Goal: Information Seeking & Learning: Check status

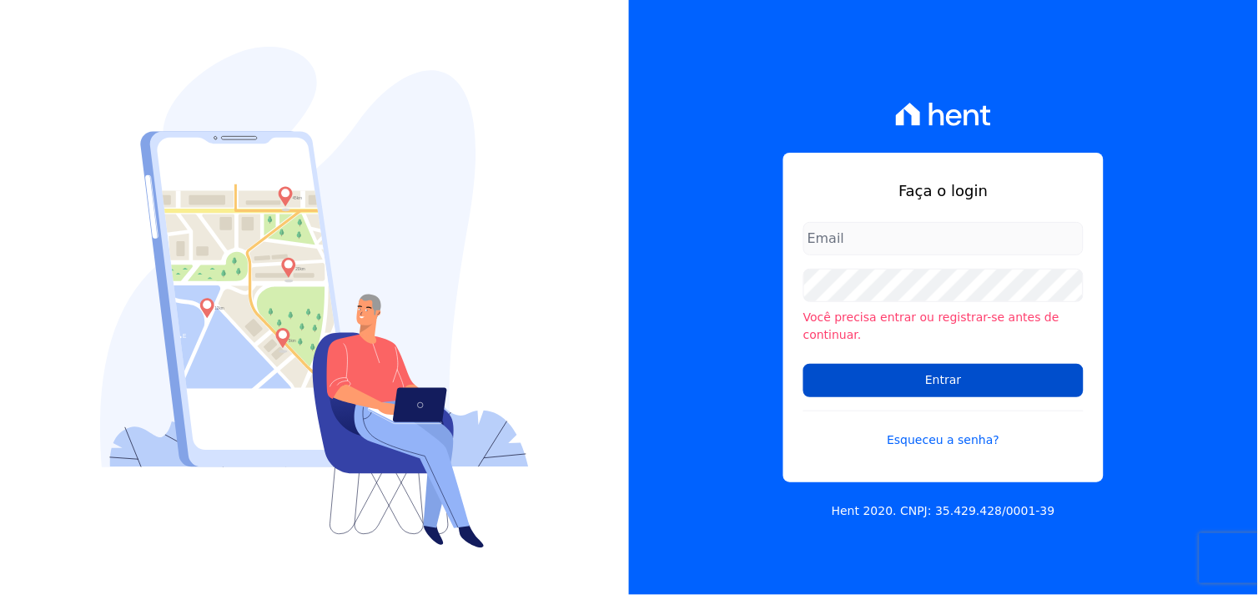
type input "marcos.real@realmarka.com.br"
drag, startPoint x: 945, startPoint y: 377, endPoint x: 924, endPoint y: 372, distance: 21.5
click at [940, 375] on input "Entrar" at bounding box center [943, 380] width 280 height 33
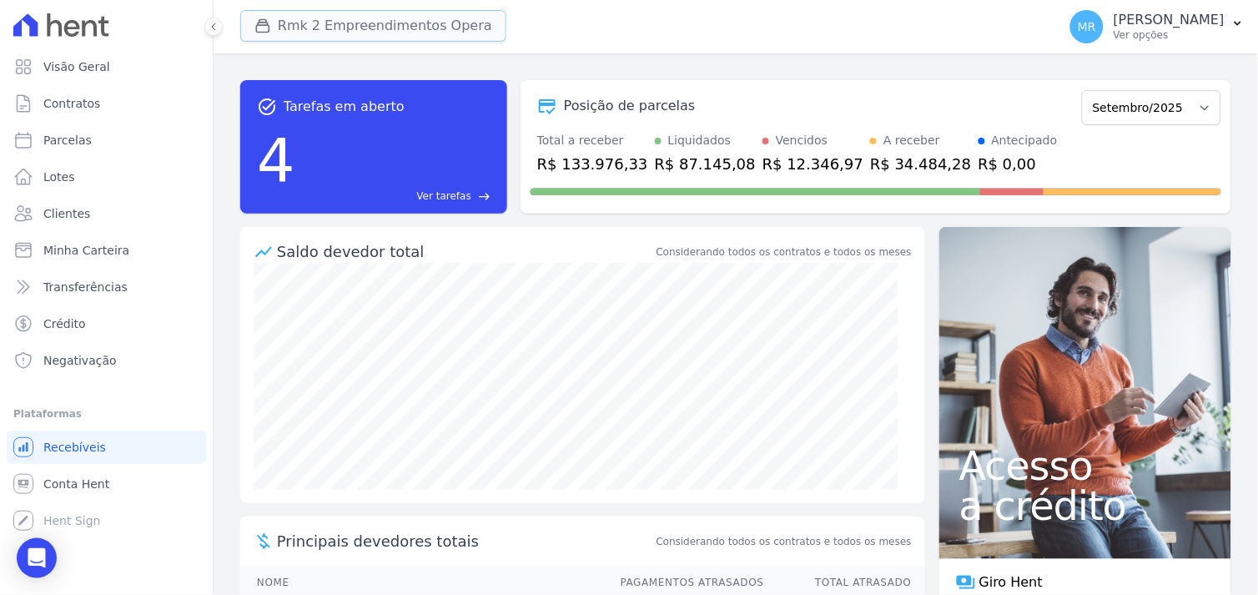
click at [329, 28] on button "Rmk 2 Empreendimentos Opera" at bounding box center [373, 26] width 266 height 32
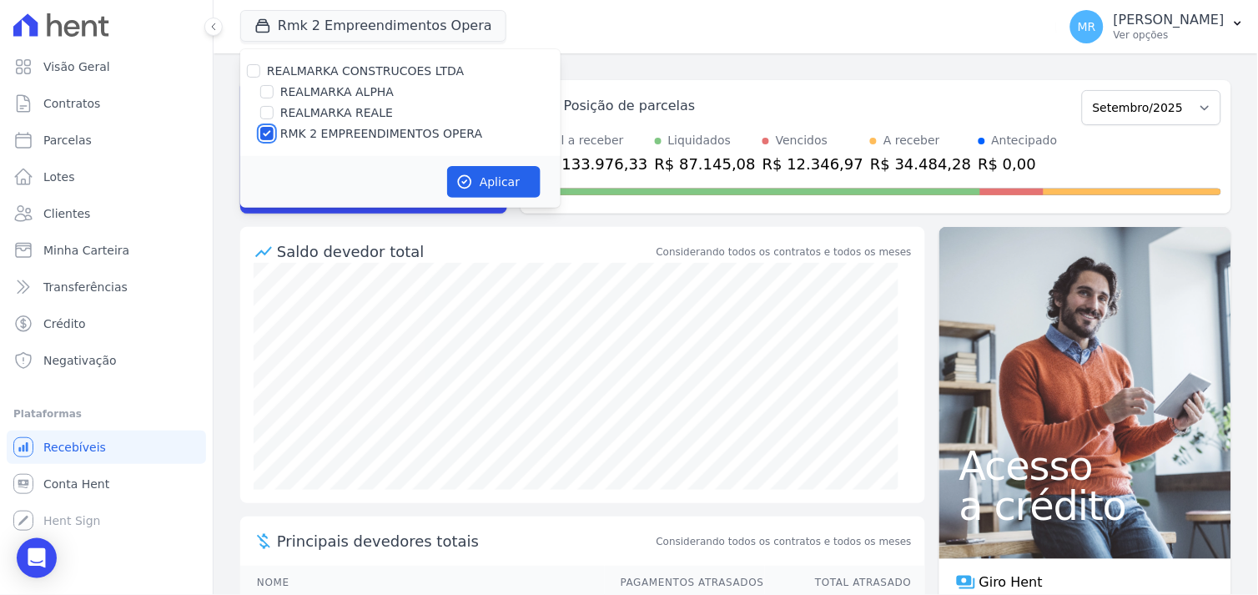
click at [267, 130] on input "RMK 2 EMPREENDIMENTOS OPERA" at bounding box center [266, 133] width 13 height 13
checkbox input "false"
click at [271, 88] on input "REALMARKA ALPHA" at bounding box center [266, 91] width 13 height 13
checkbox input "true"
drag, startPoint x: 501, startPoint y: 184, endPoint x: 493, endPoint y: 180, distance: 9.0
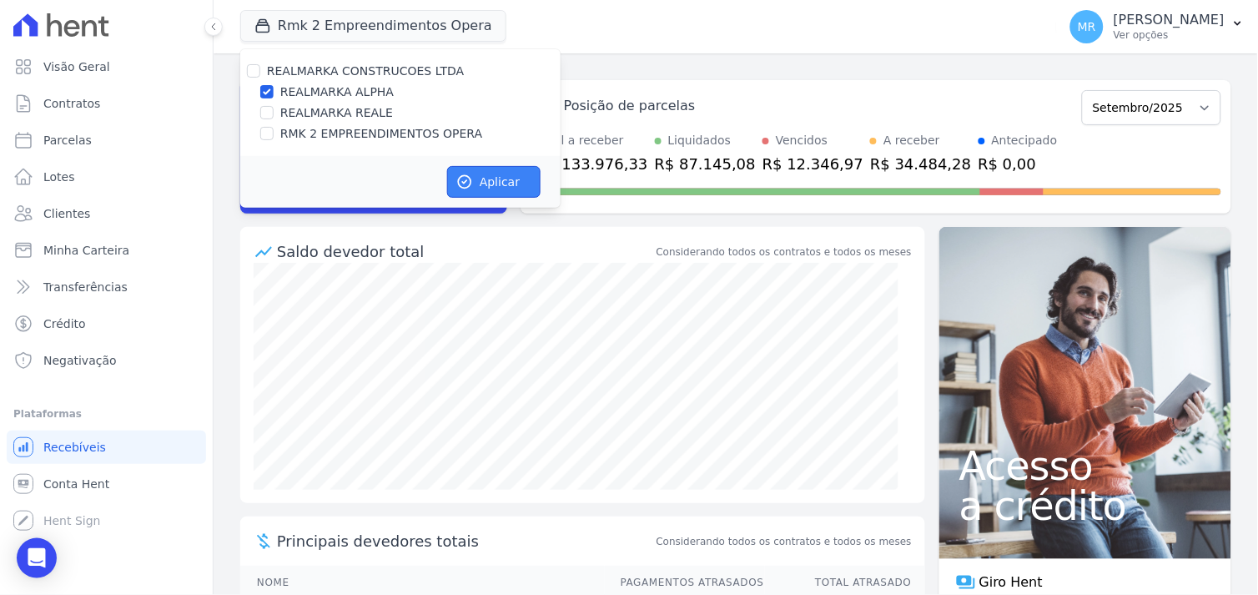
click at [496, 180] on button "Aplicar" at bounding box center [493, 182] width 93 height 32
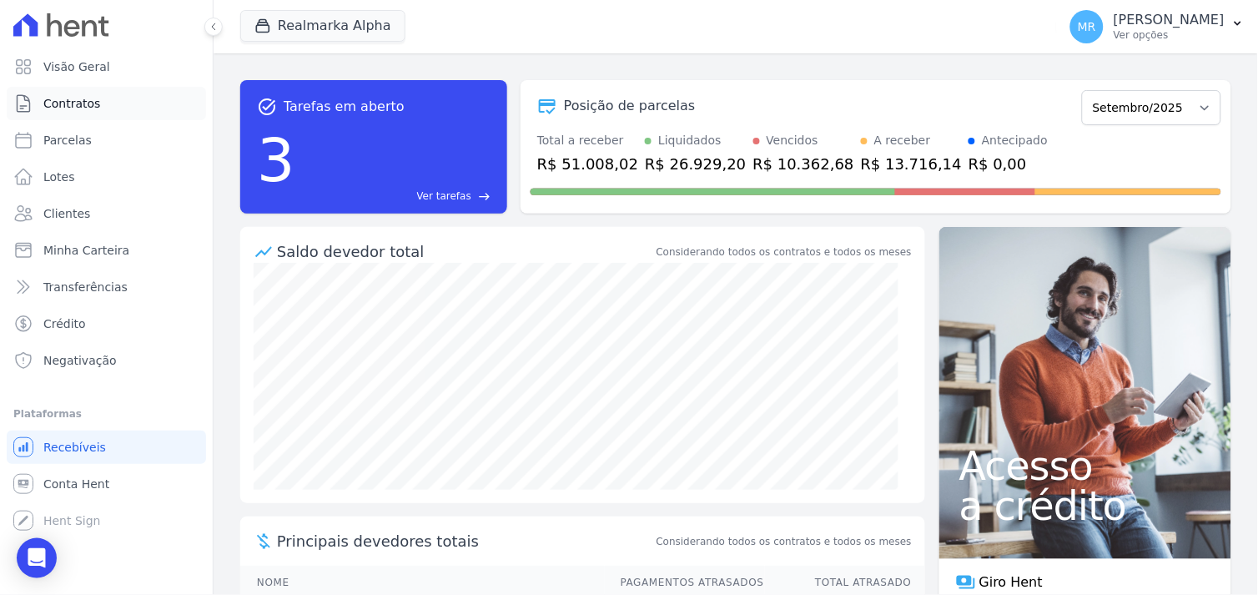
click at [94, 104] on span "Contratos" at bounding box center [71, 103] width 57 height 17
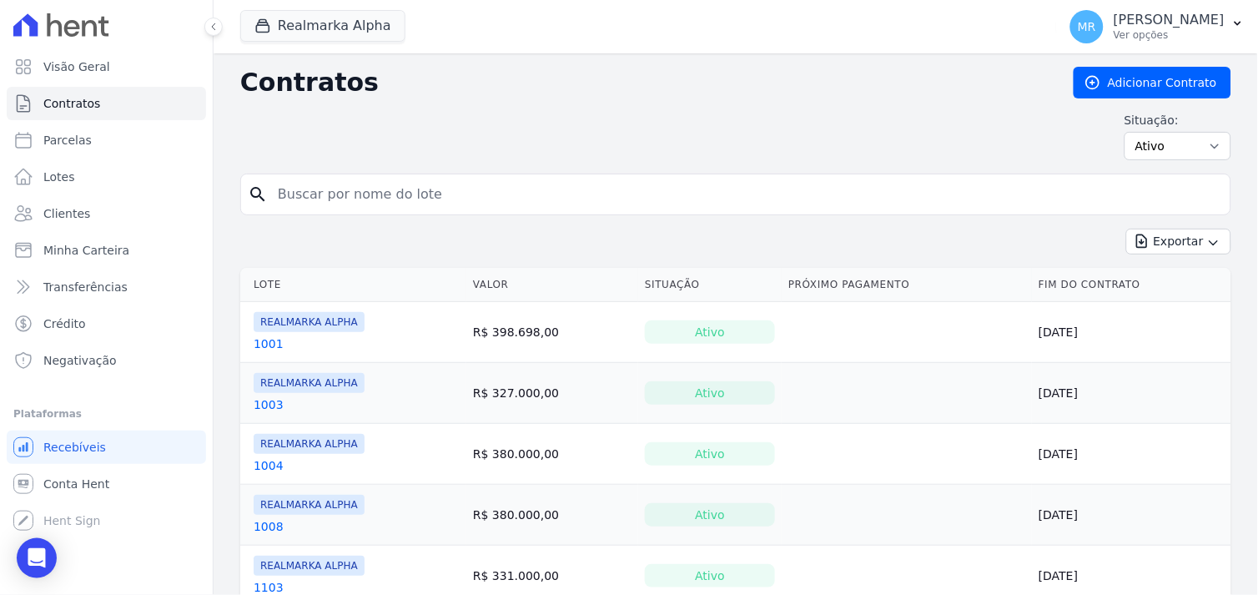
click at [336, 196] on input "search" at bounding box center [746, 194] width 956 height 33
type input "1202"
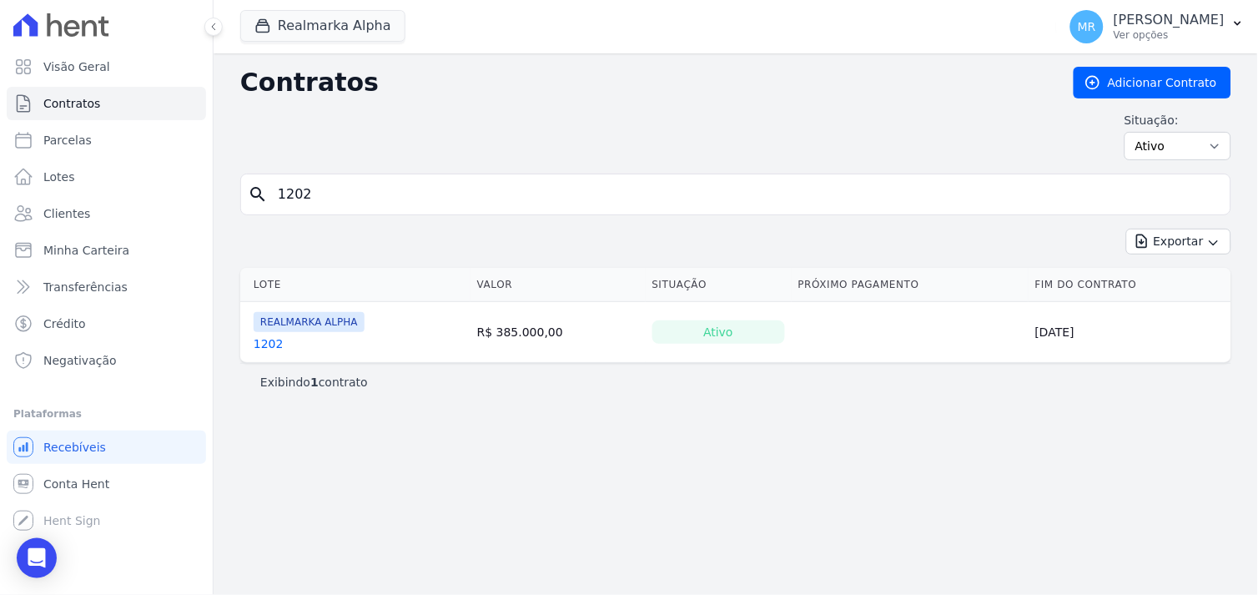
click at [262, 343] on link "1202" at bounding box center [269, 343] width 30 height 17
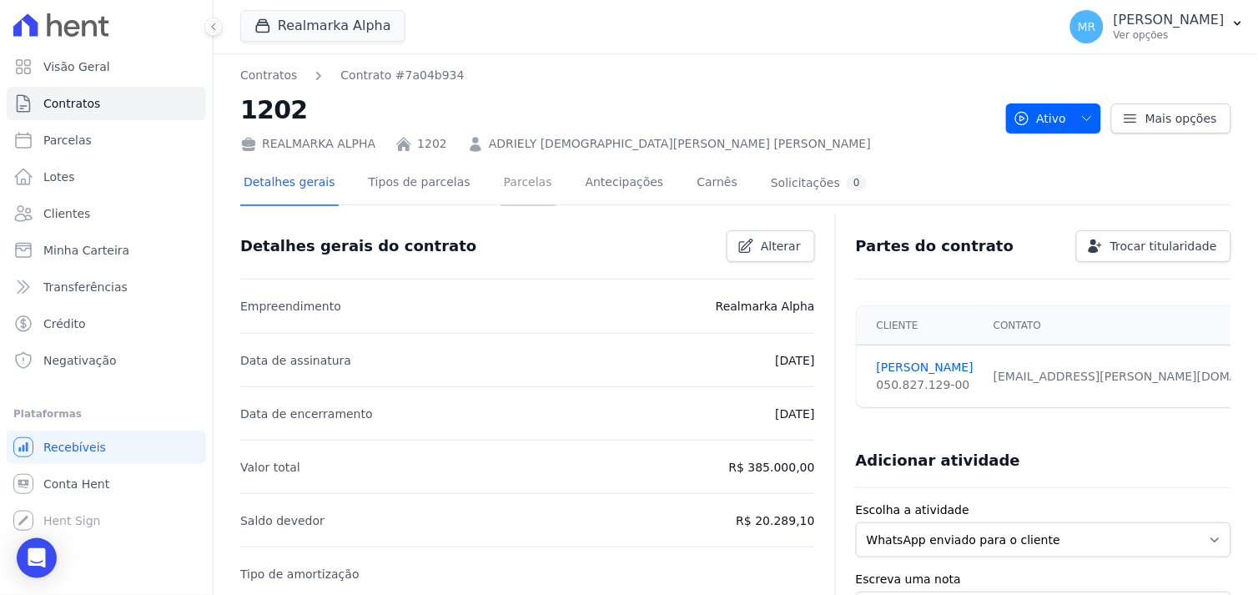
click at [511, 179] on link "Parcelas" at bounding box center [528, 184] width 55 height 44
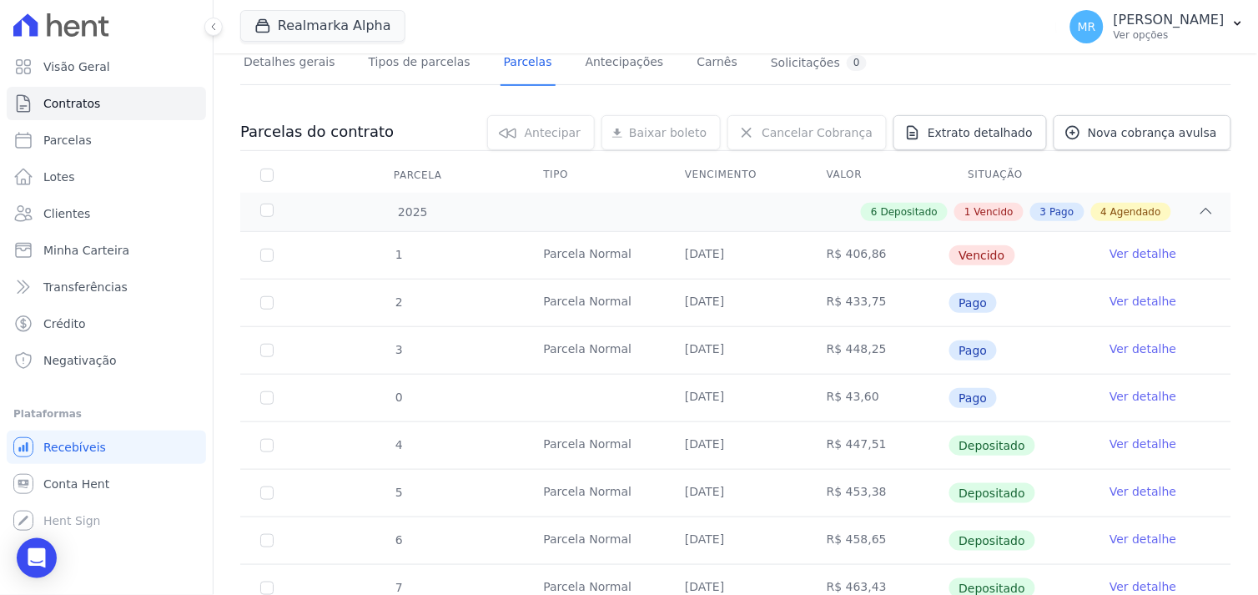
scroll to position [556, 0]
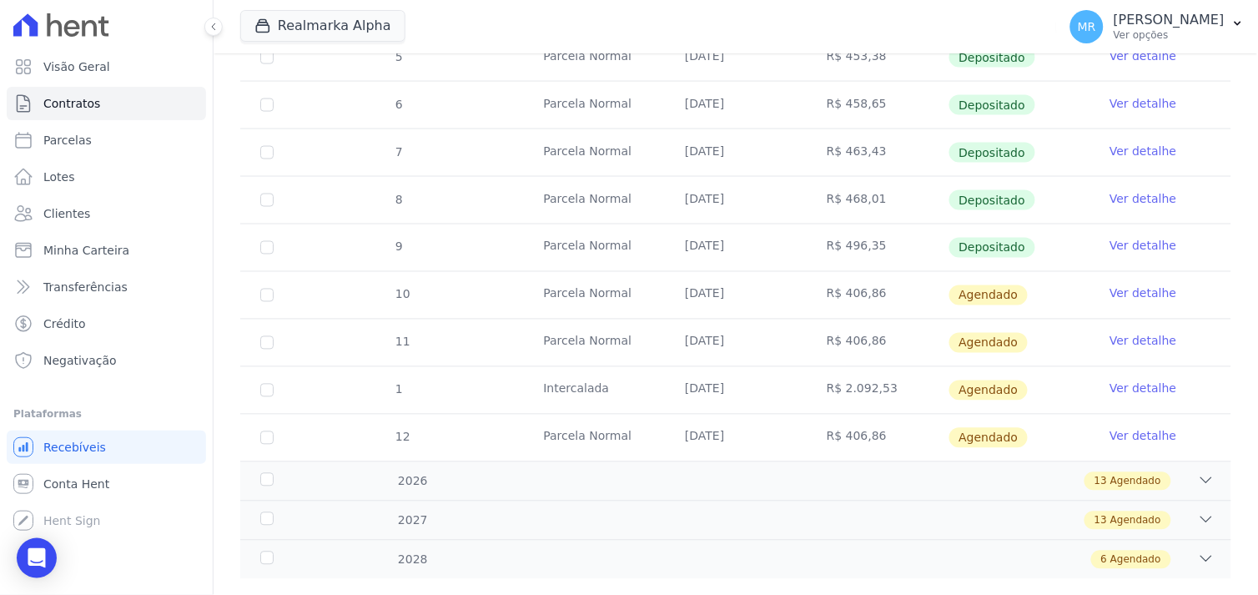
click at [1128, 247] on link "Ver detalhe" at bounding box center [1143, 246] width 67 height 17
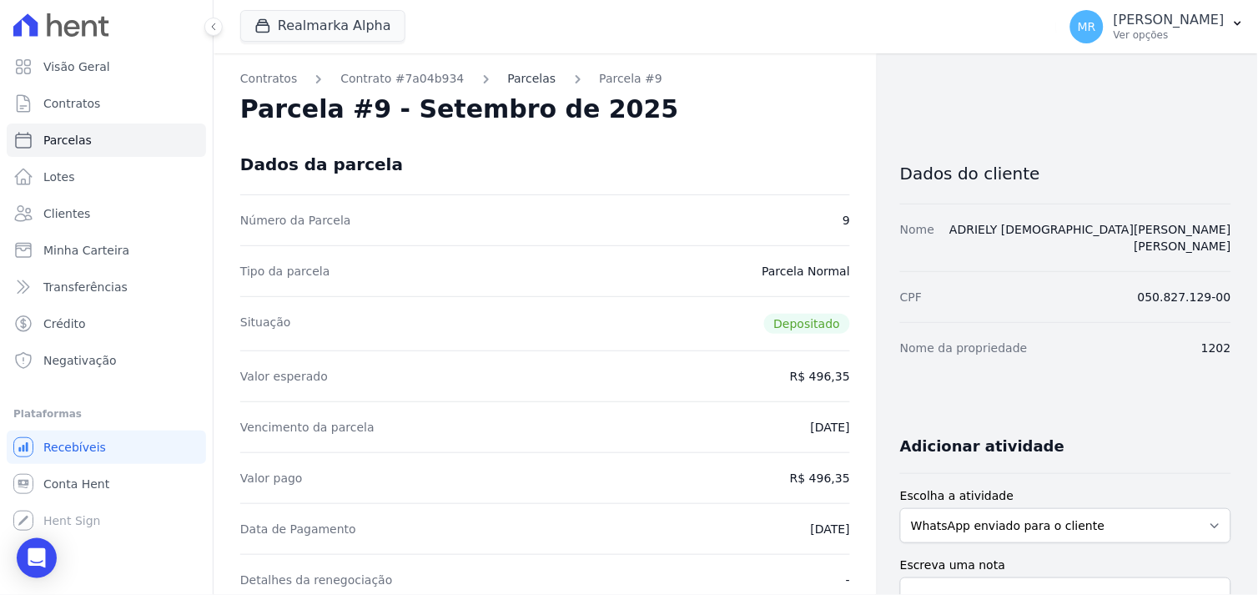
click at [508, 75] on link "Parcelas" at bounding box center [532, 79] width 48 height 18
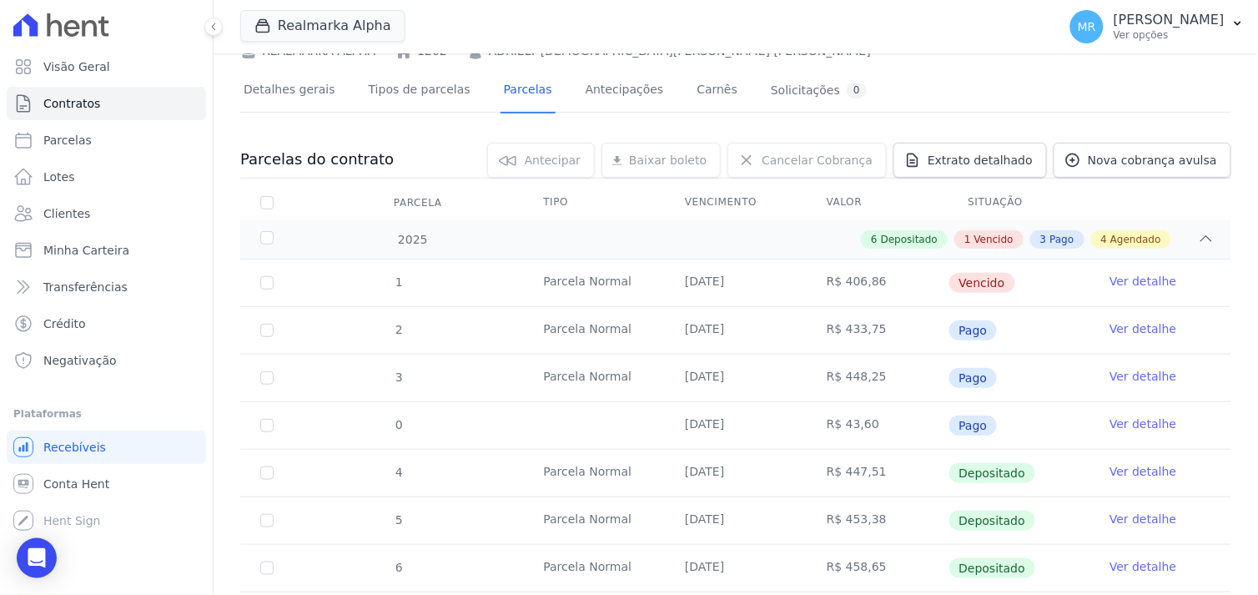
scroll to position [278, 0]
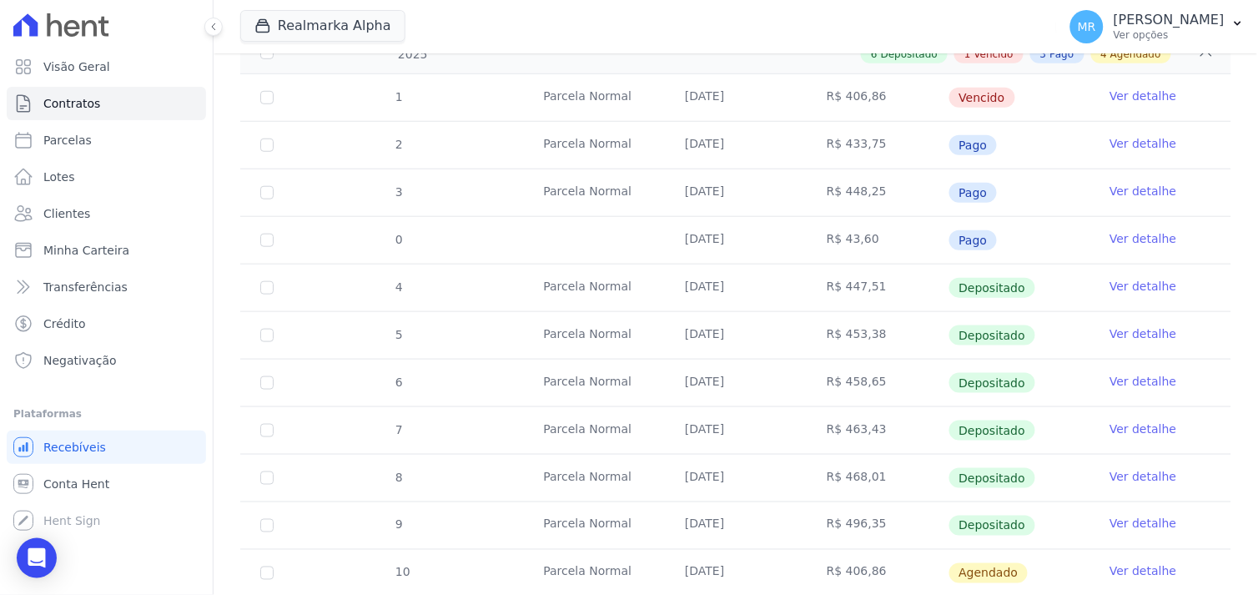
click at [1136, 477] on link "Ver detalhe" at bounding box center [1143, 476] width 67 height 17
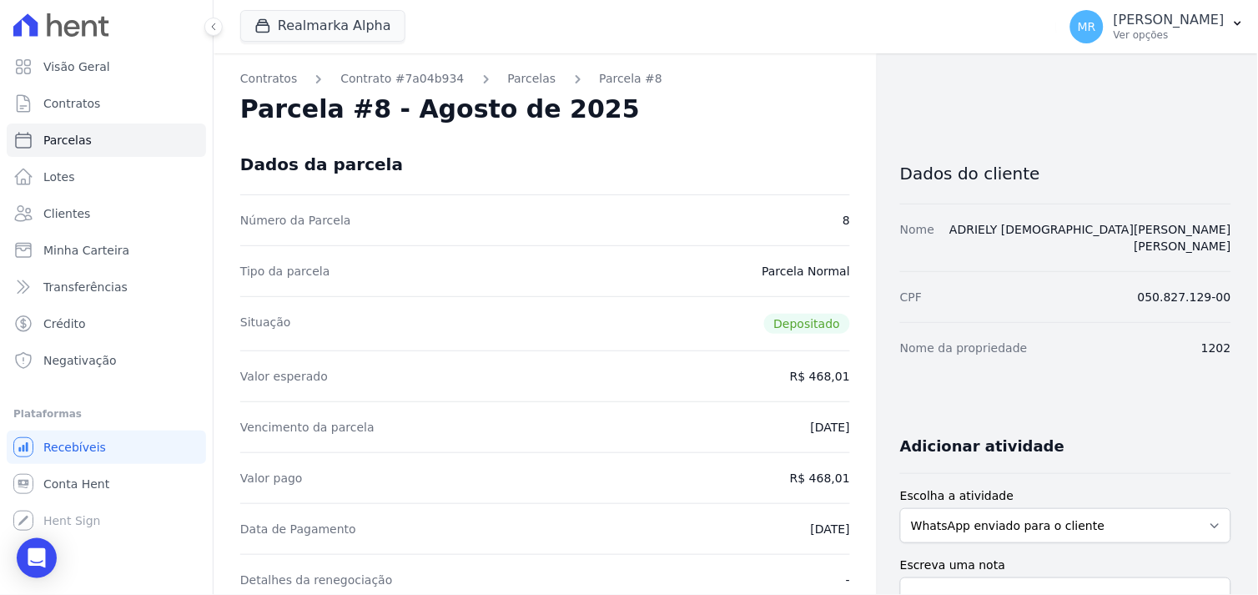
scroll to position [93, 0]
